Goal: Navigation & Orientation: Go to known website

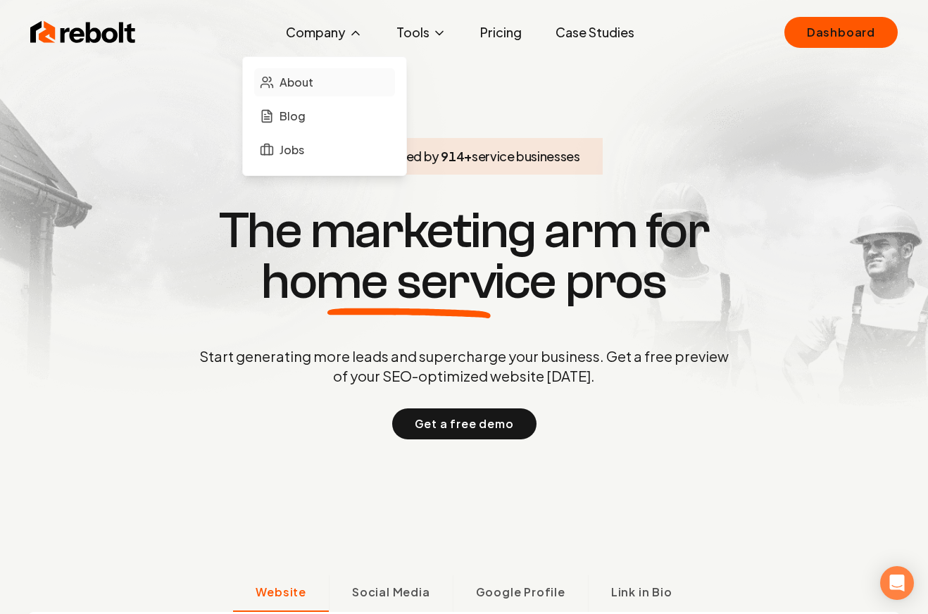
click at [327, 76] on link "About" at bounding box center [324, 82] width 141 height 28
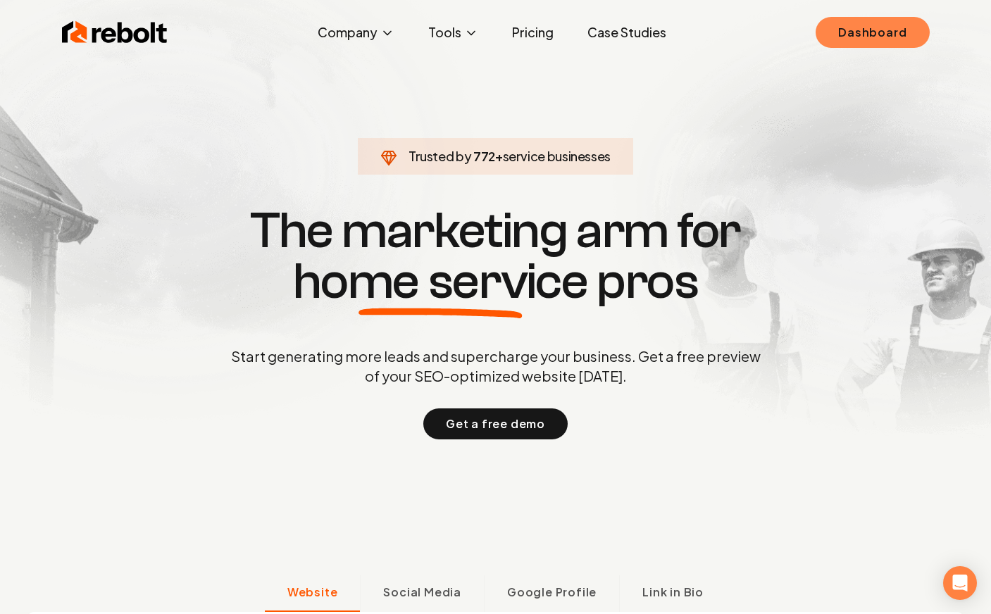
click at [850, 35] on link "Dashboard" at bounding box center [872, 32] width 113 height 31
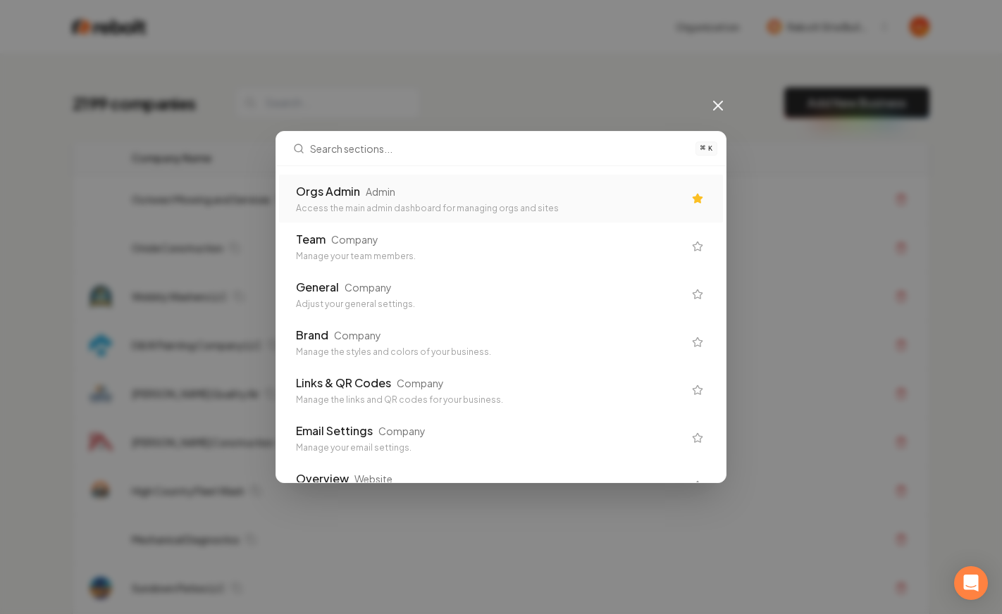
click at [354, 194] on div "Orgs Admin" at bounding box center [328, 191] width 64 height 17
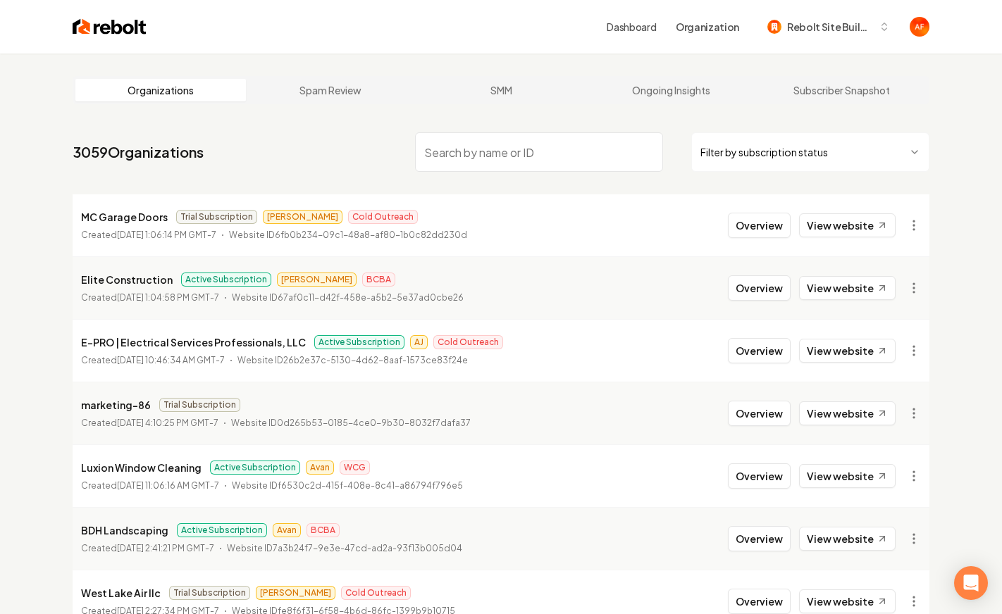
click at [900, 168] on html "Dashboard Organization Rebolt Site Builder Organizations Spam Review SMM Ongoin…" at bounding box center [501, 307] width 1002 height 614
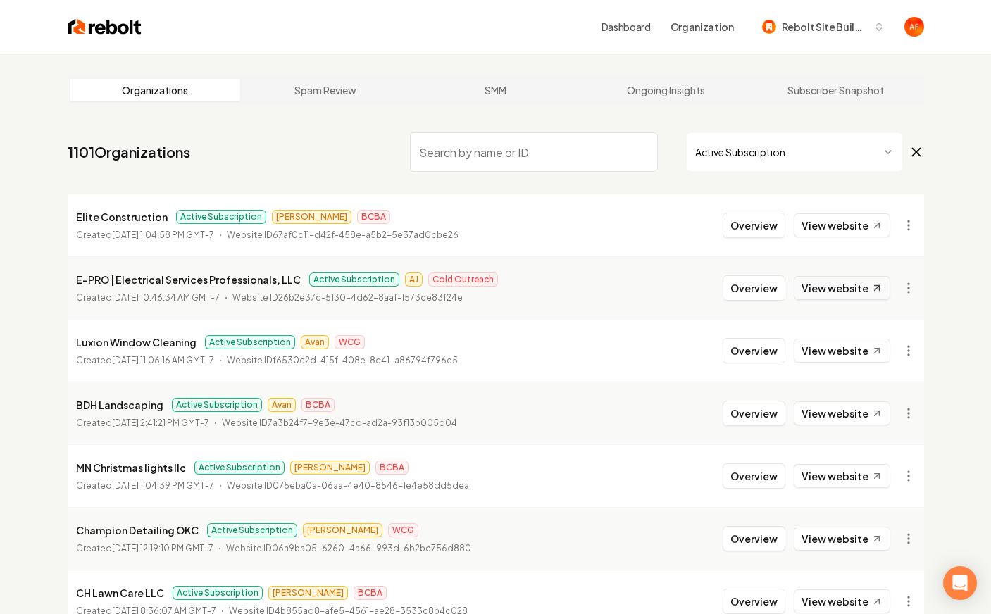
click at [799, 295] on link "View website" at bounding box center [842, 288] width 96 height 24
